Goal: Information Seeking & Learning: Check status

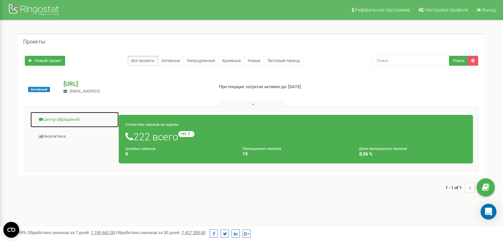
click at [69, 121] on link "Центр обращений" at bounding box center [74, 120] width 89 height 16
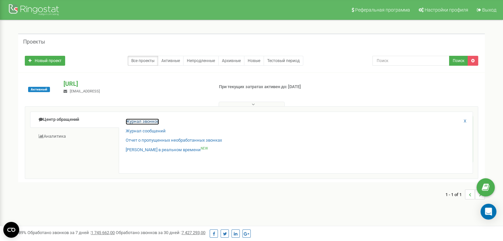
click at [152, 120] on link "Журнал звонков" at bounding box center [142, 122] width 33 height 6
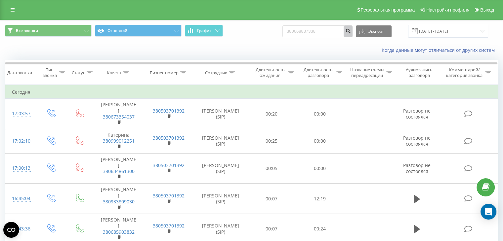
type input "380668837338"
click at [351, 32] on icon "submit" at bounding box center [348, 30] width 6 height 4
